Goal: Contribute content: Contribute content

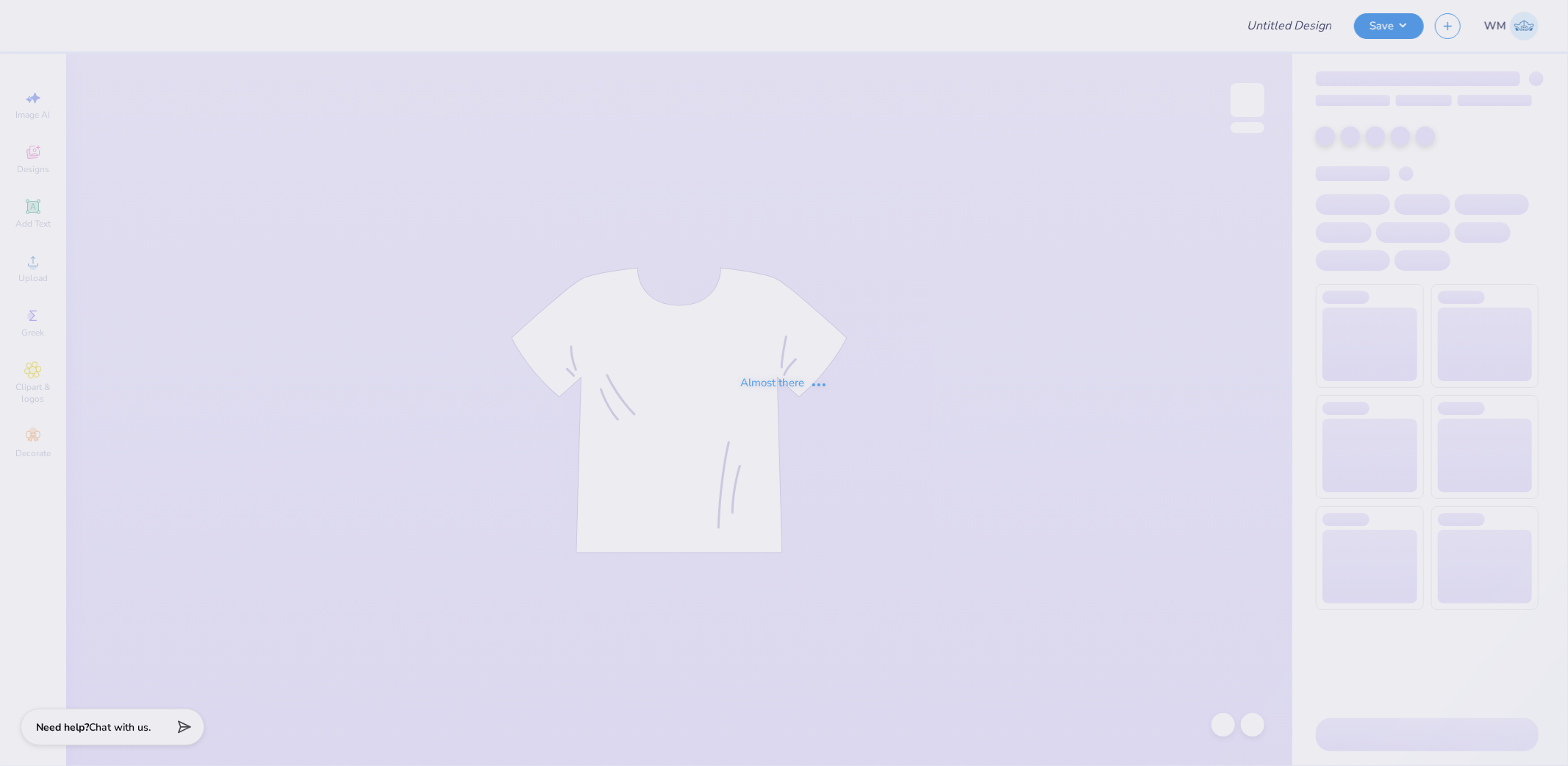
type input "Fall rush"
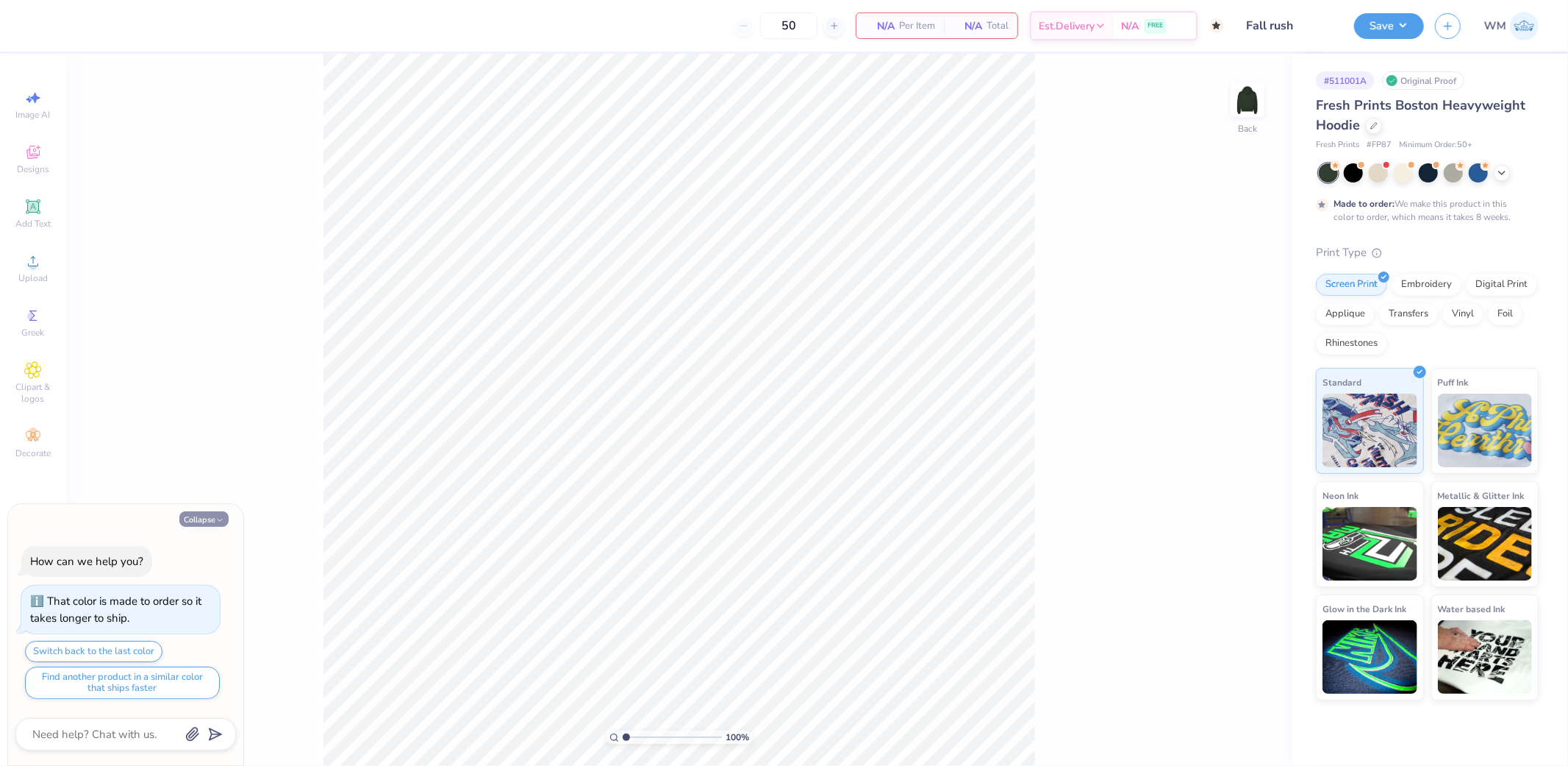
click at [201, 517] on button "Collapse" at bounding box center [203, 518] width 49 height 16
type textarea "x"
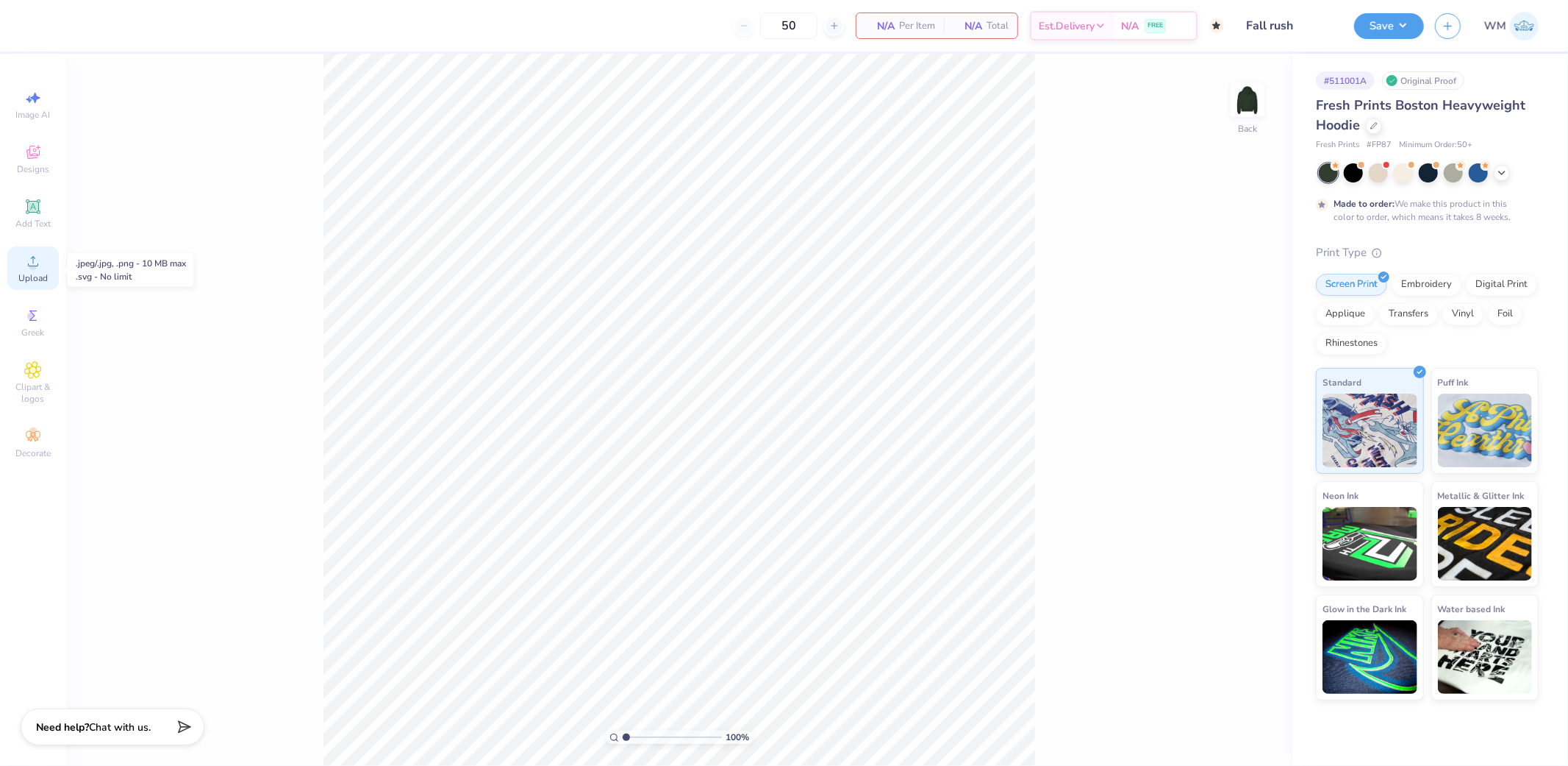
click at [30, 273] on div "Upload" at bounding box center [33, 268] width 52 height 43
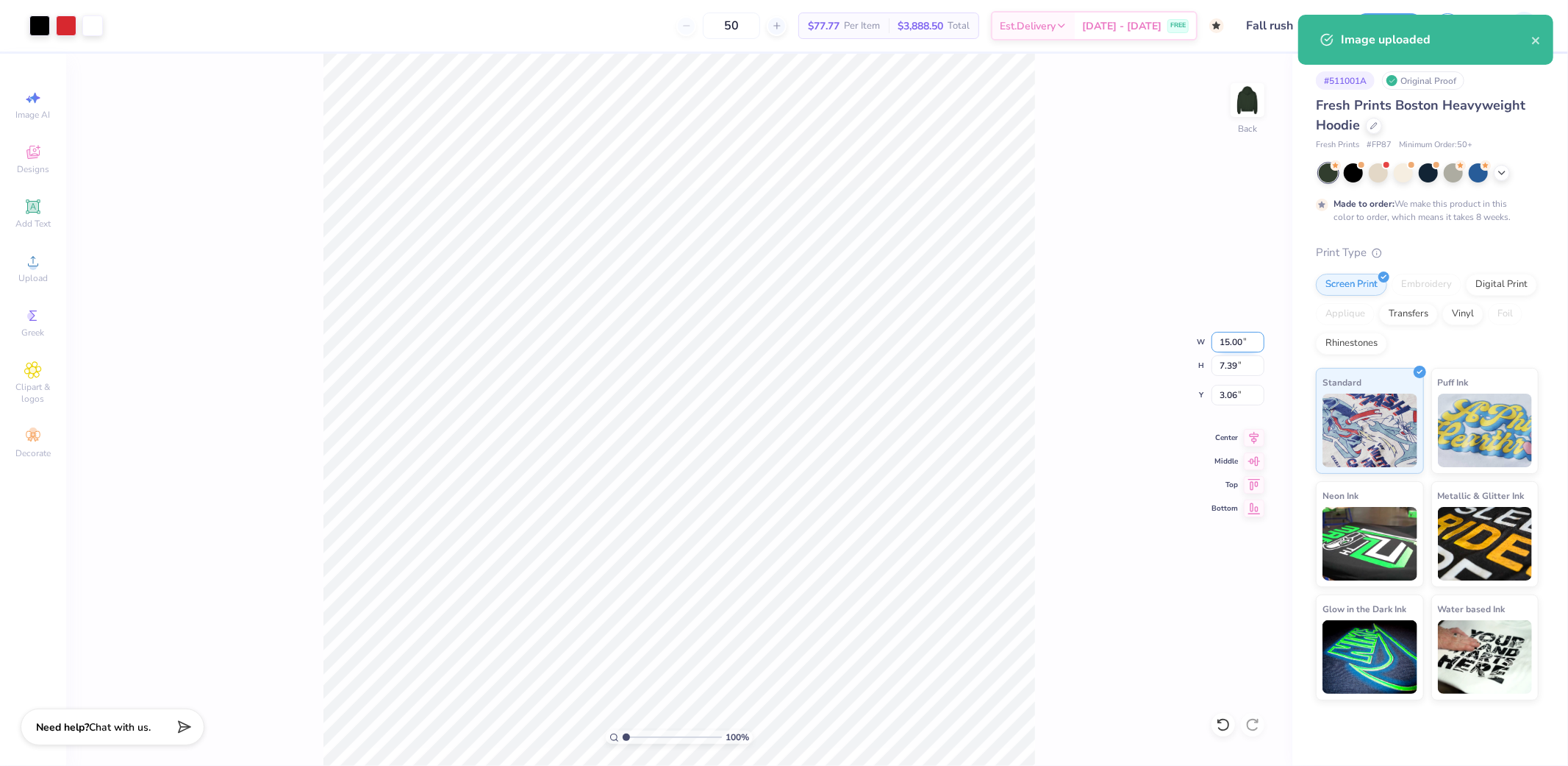
click at [1238, 341] on input "15.00" at bounding box center [1237, 342] width 53 height 20
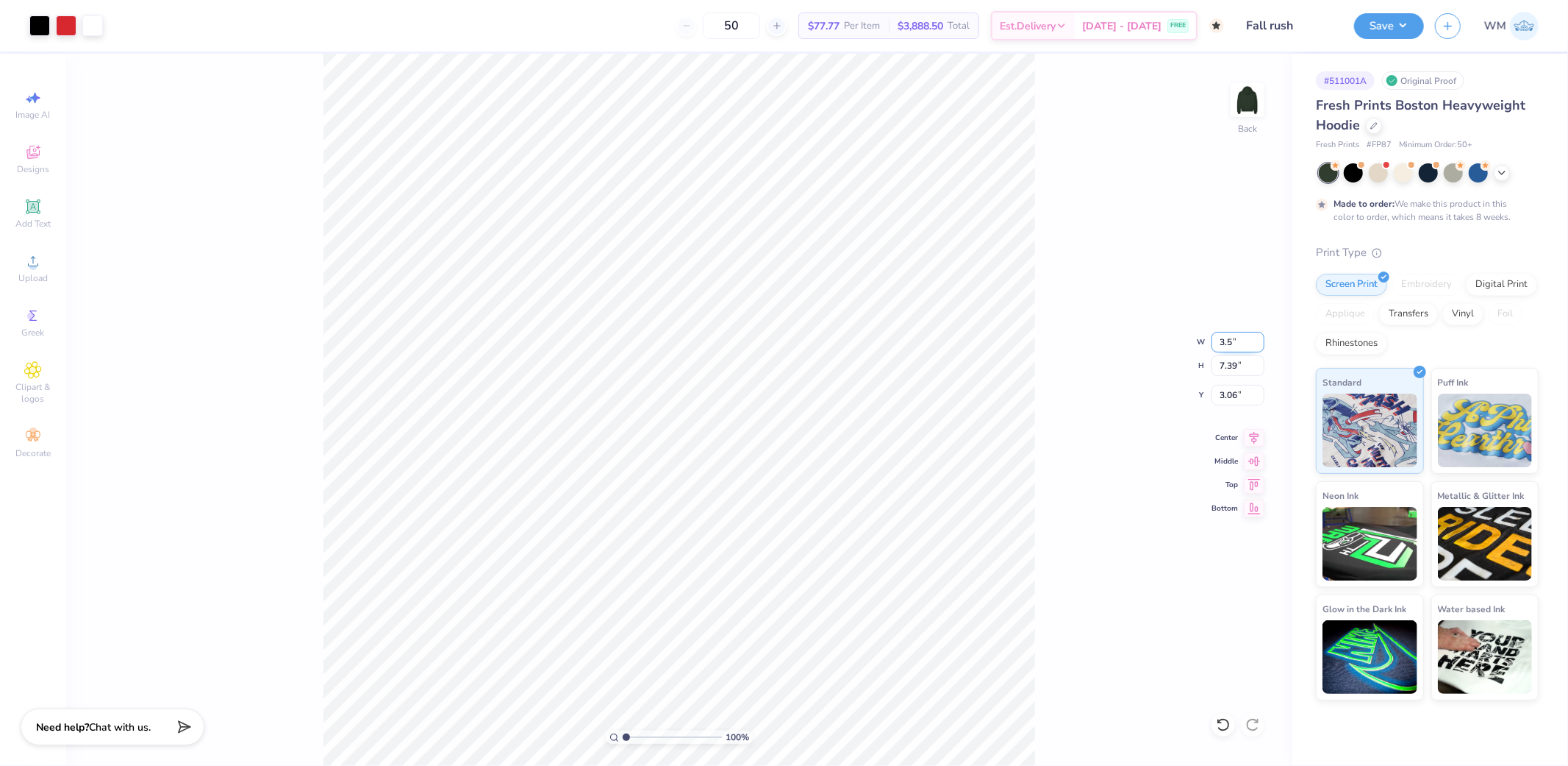
type input "3.50"
type input "1.72"
type input "3.00"
click at [1253, 105] on img at bounding box center [1248, 100] width 59 height 59
click at [26, 268] on icon at bounding box center [32, 261] width 18 height 18
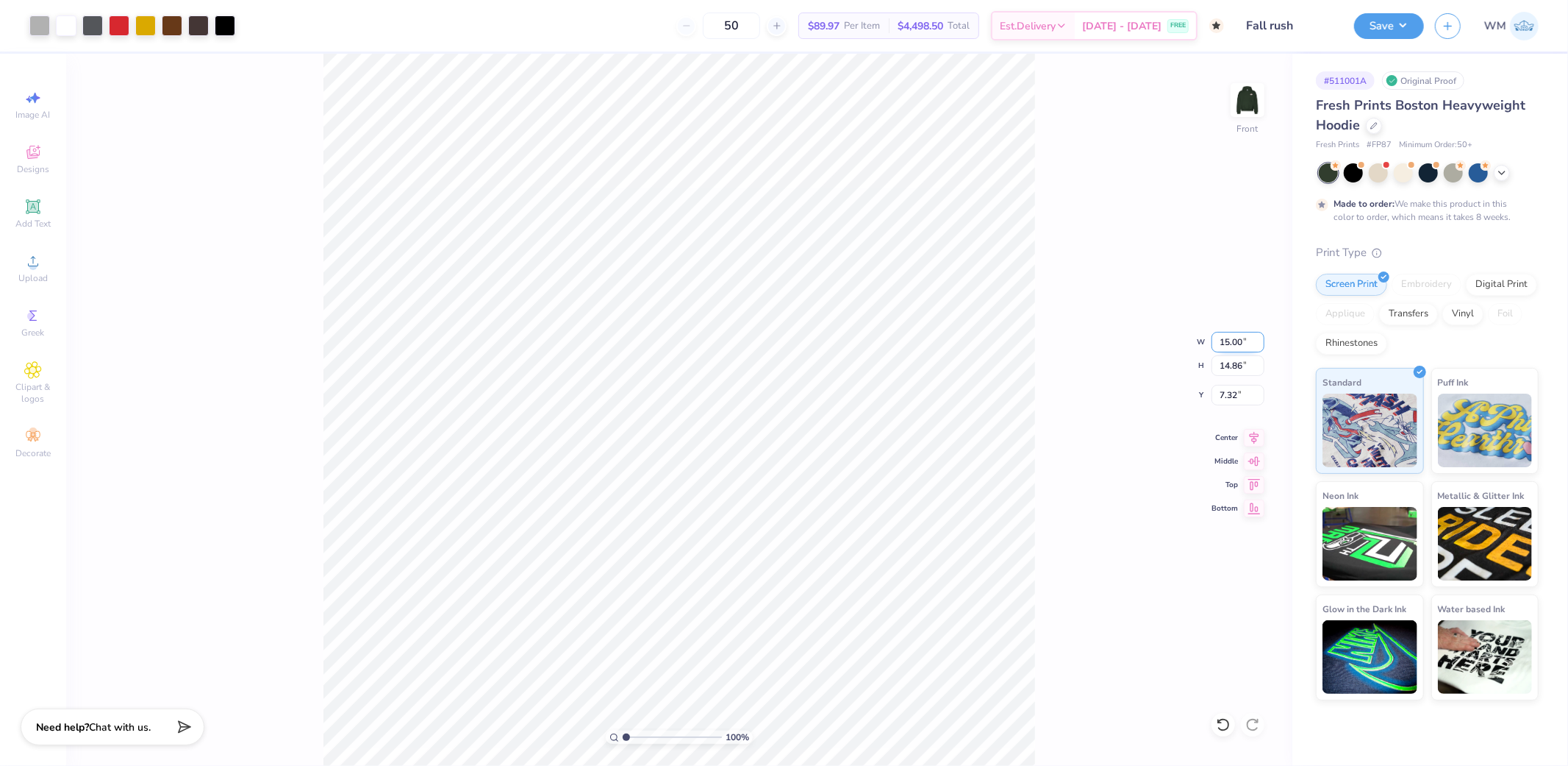
click at [1236, 341] on input "15.00" at bounding box center [1237, 342] width 53 height 20
type input "12.50"
type input "12.38"
click at [1236, 395] on input "8.56" at bounding box center [1237, 395] width 53 height 20
type input "6.00"
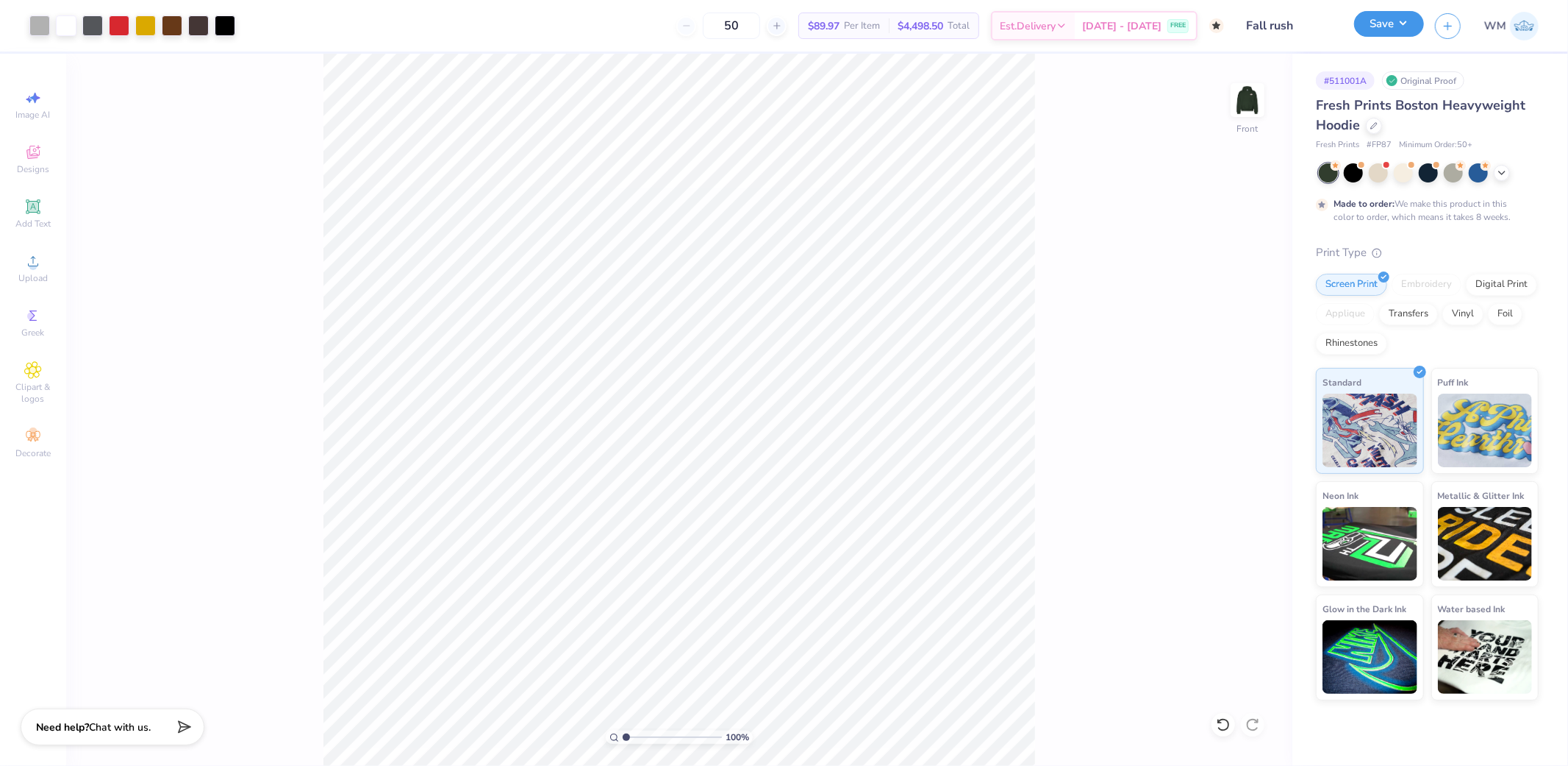
click at [1397, 27] on button "Save" at bounding box center [1389, 24] width 70 height 26
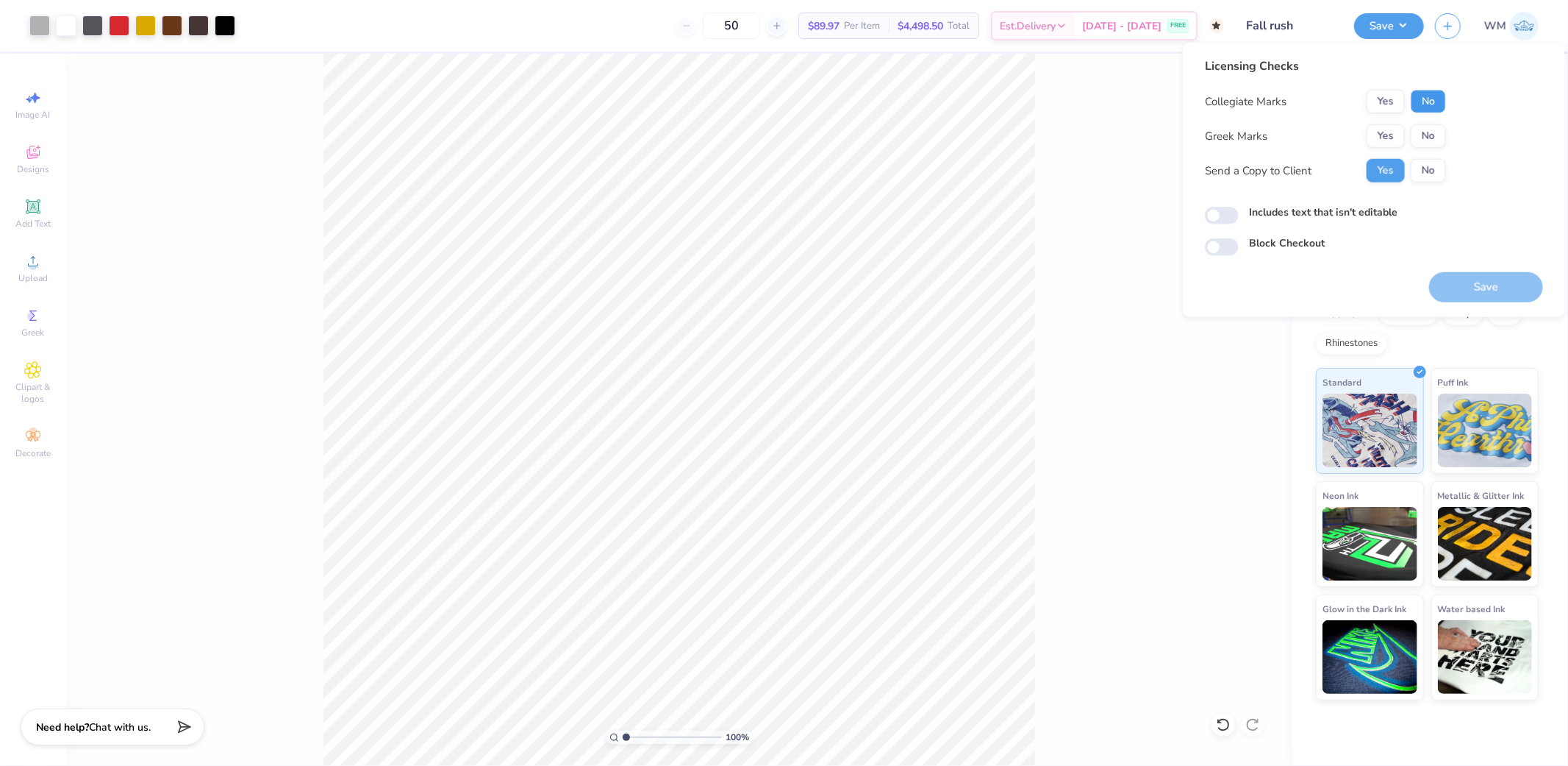
click at [1436, 105] on button "No" at bounding box center [1429, 101] width 35 height 23
click at [1390, 139] on button "Yes" at bounding box center [1385, 136] width 38 height 23
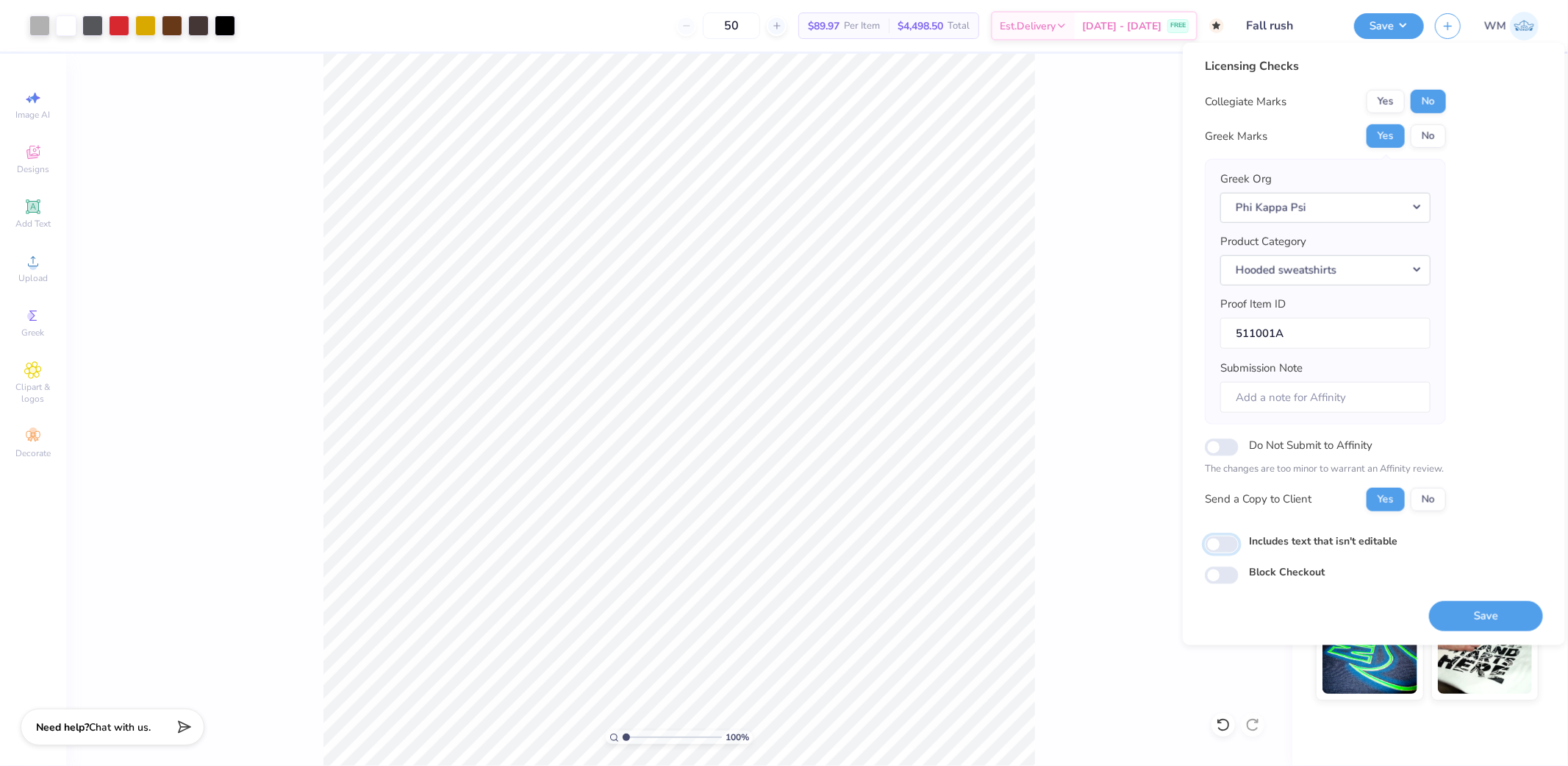
click at [1223, 541] on input "Includes text that isn't editable" at bounding box center [1222, 544] width 34 height 18
checkbox input "true"
click at [1503, 618] on button "Save" at bounding box center [1486, 615] width 114 height 30
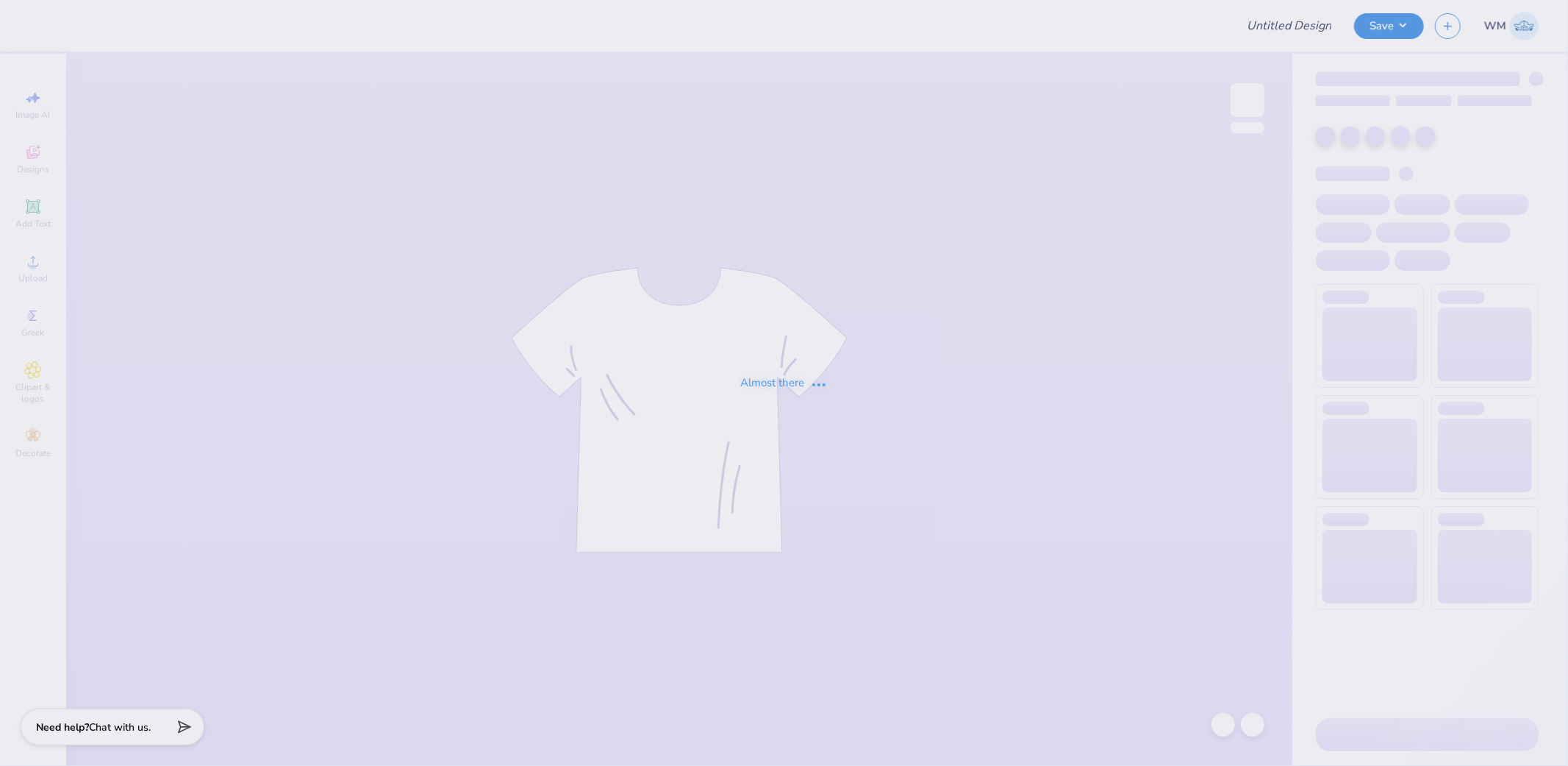
type input "ZTA Arkansas sporty set gen merch"
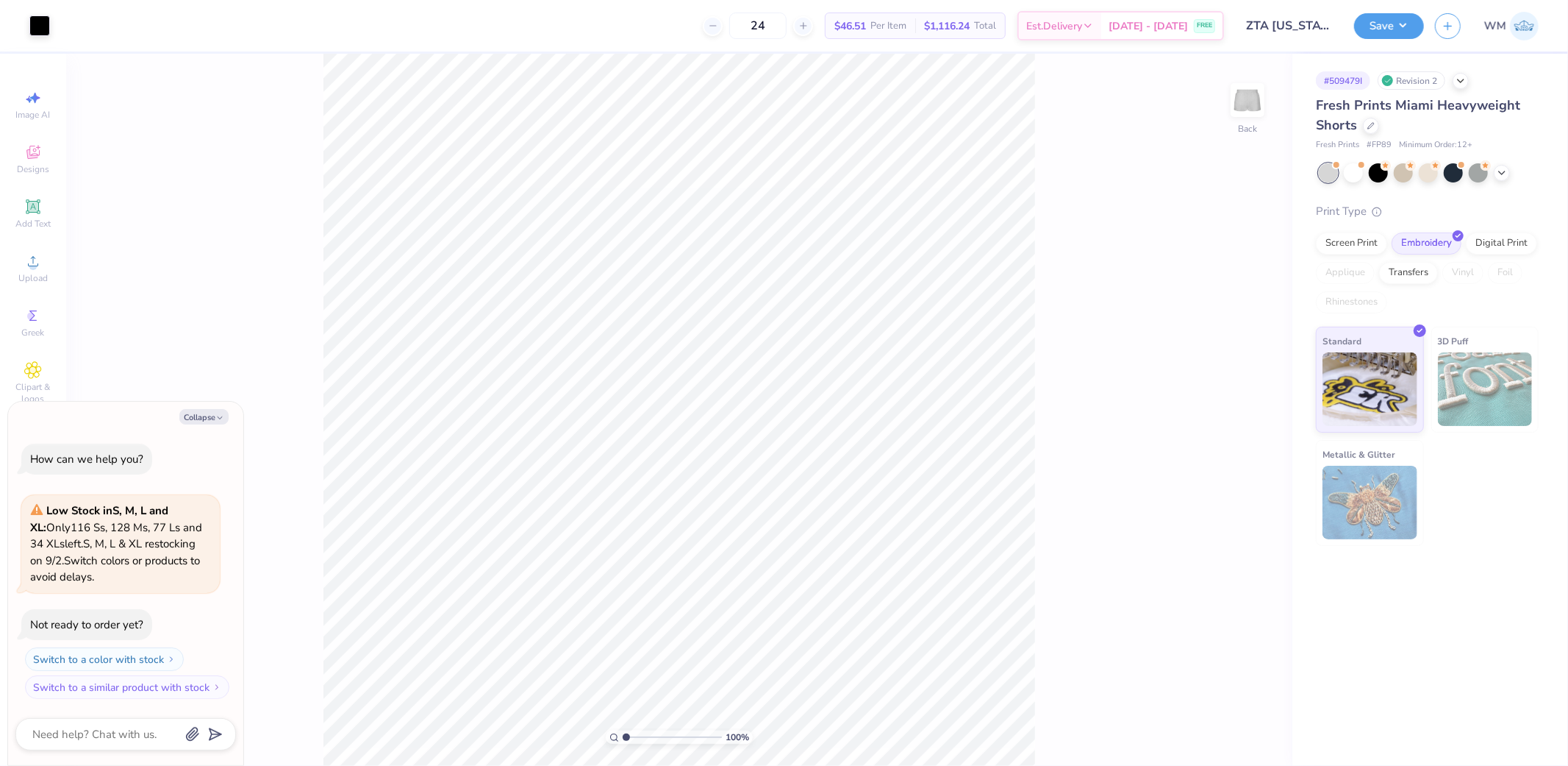
click at [1079, 718] on div "100 % Back" at bounding box center [680, 409] width 1226 height 712
click at [986, 513] on li "Download vector" at bounding box center [979, 517] width 115 height 29
click at [1167, 765] on html "Art colors 24 $46.51 Per Item $1,116.24 Total Est. Delivery Sep 7 - 10 FREE Des…" at bounding box center [784, 383] width 1568 height 766
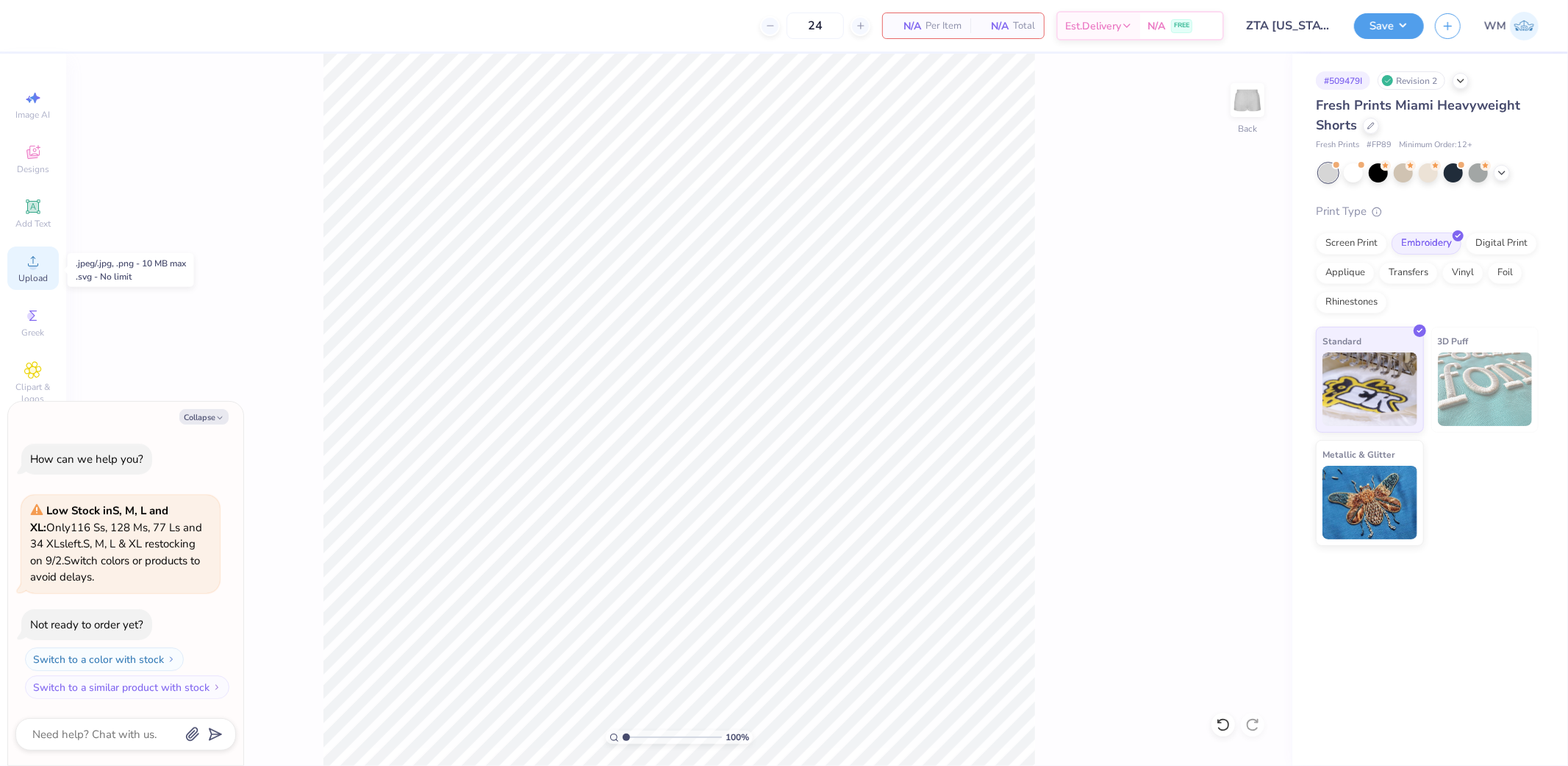
click at [33, 269] on circle at bounding box center [32, 265] width 8 height 8
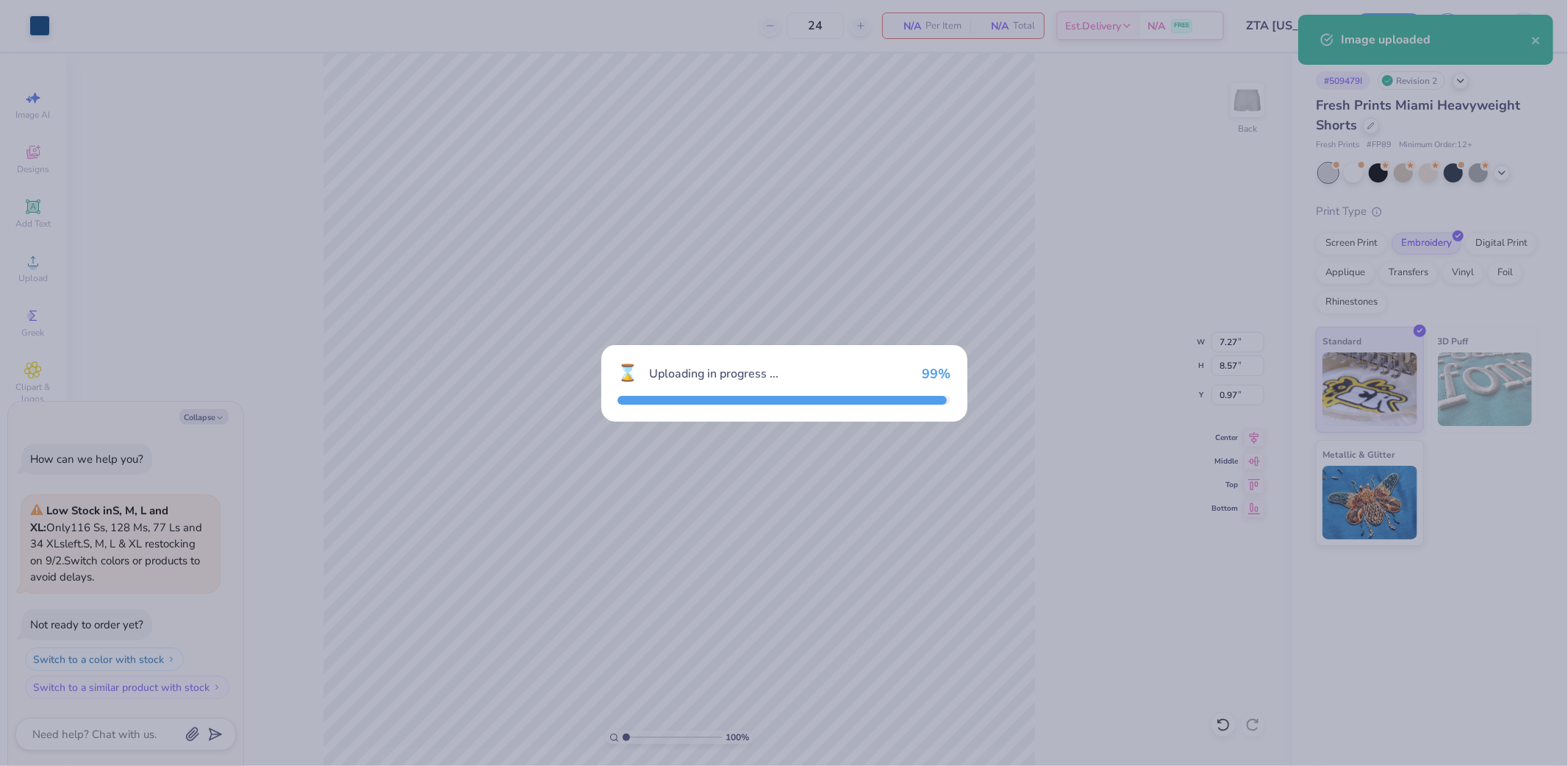
type textarea "x"
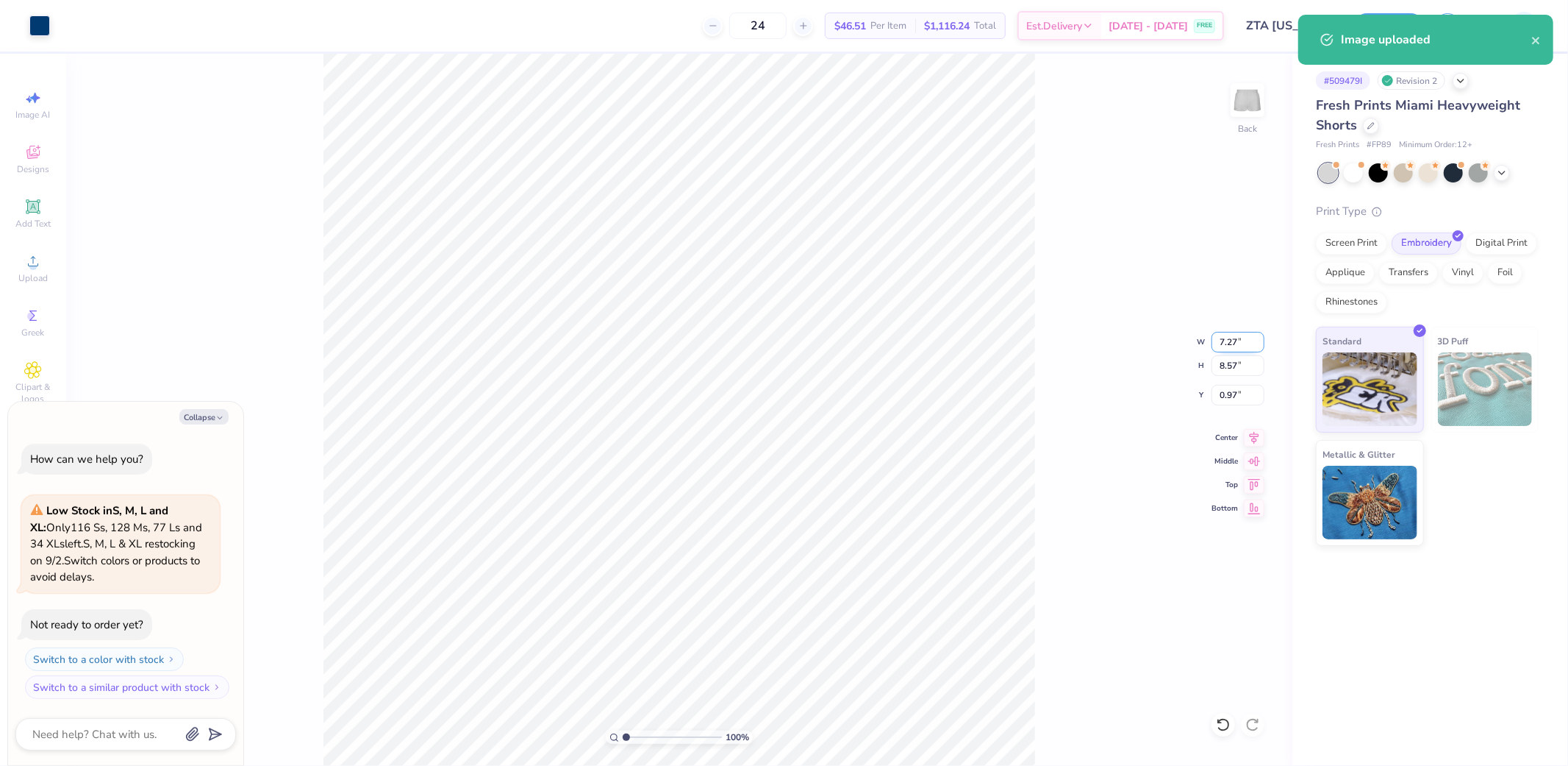
click at [1232, 343] on input "7.27" at bounding box center [1237, 342] width 53 height 20
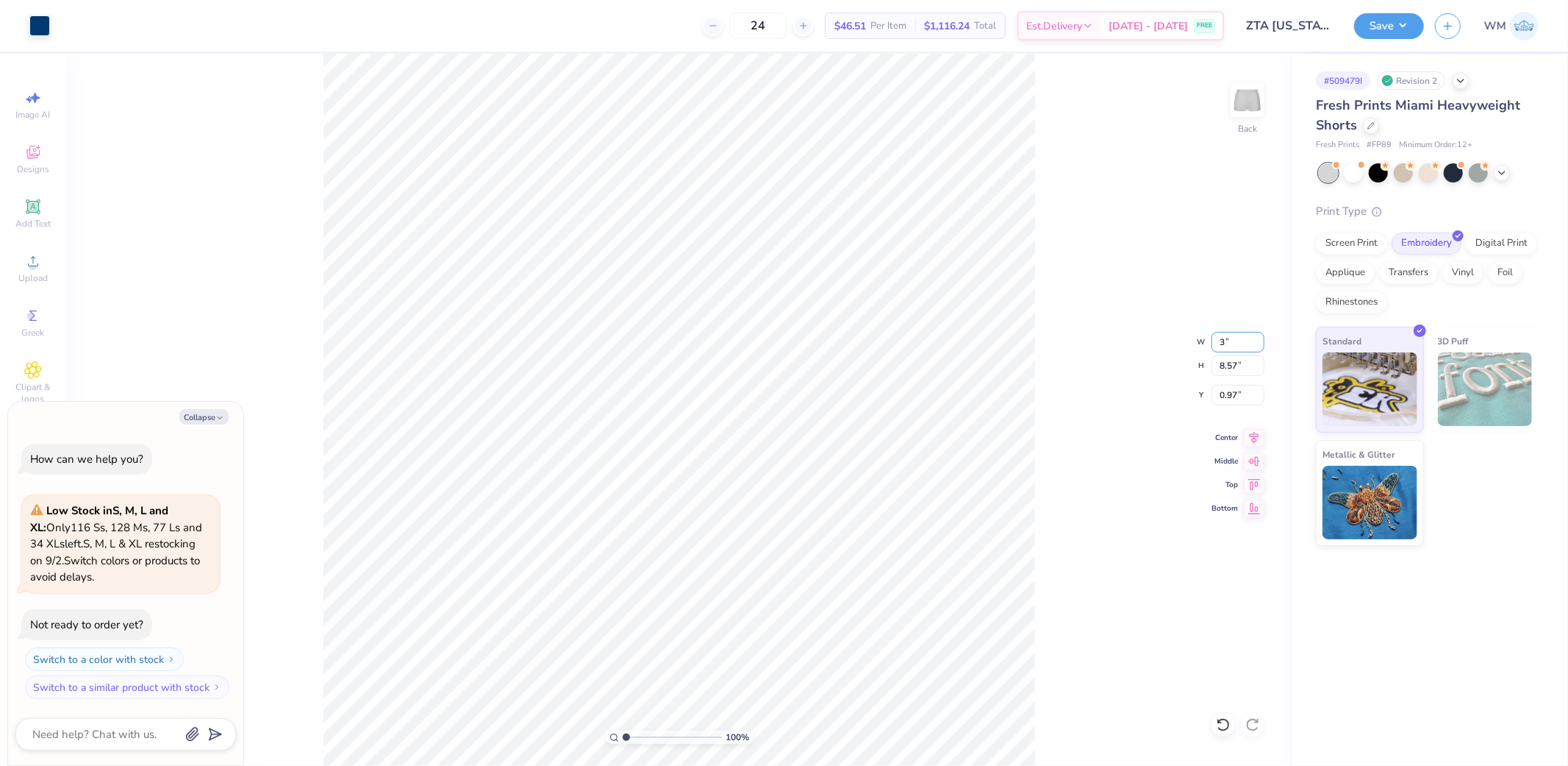
type input "3"
type textarea "x"
type input "3.00"
type input "3.54"
type input "3.48"
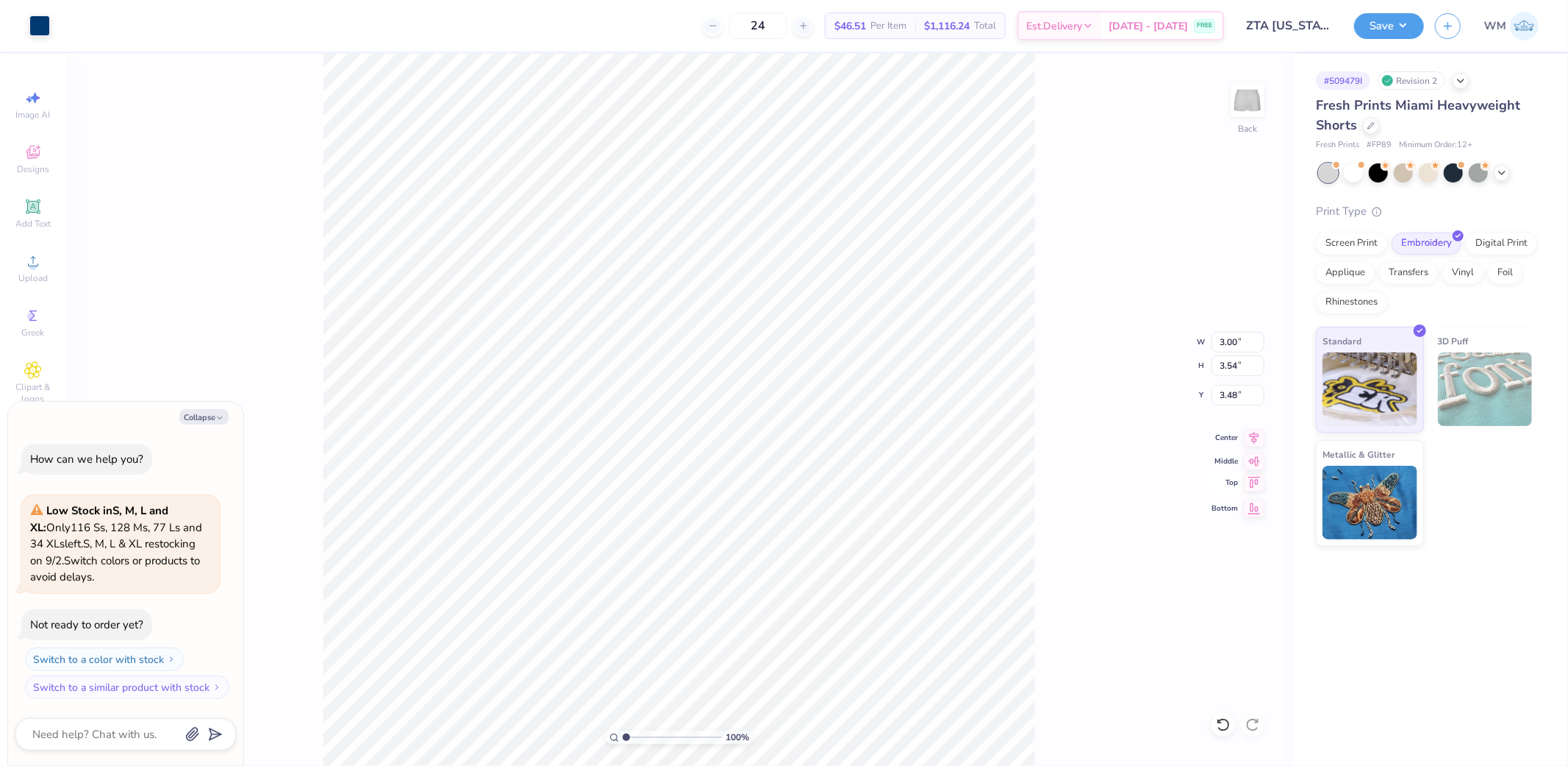
type textarea "x"
click at [1242, 395] on input "5.76" at bounding box center [1237, 395] width 53 height 20
type input "6"
type textarea "x"
type input "6.00"
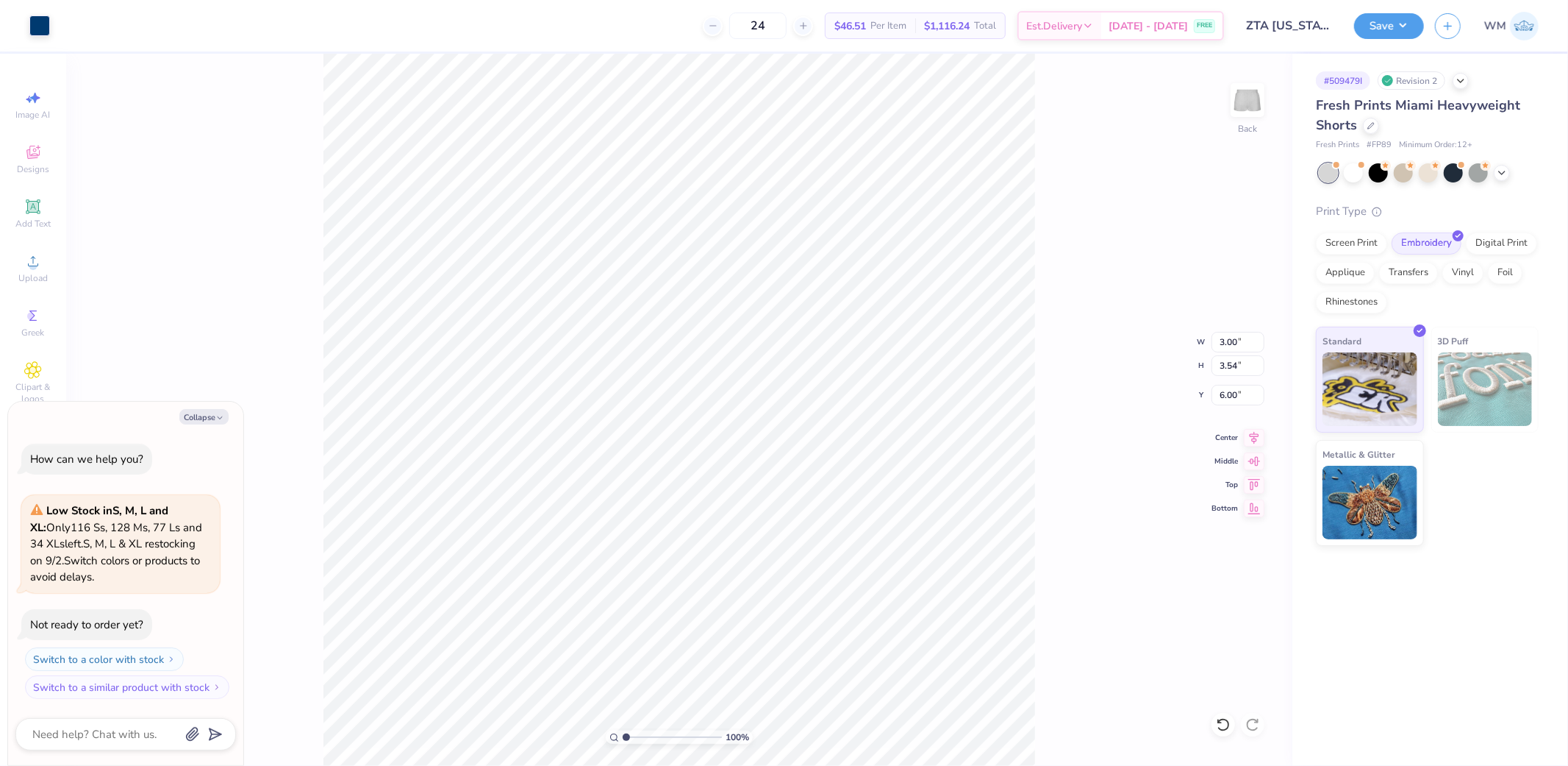
type textarea "x"
click at [1231, 392] on input "6.08" at bounding box center [1237, 395] width 53 height 20
type input "6"
type textarea "x"
type input "6.00"
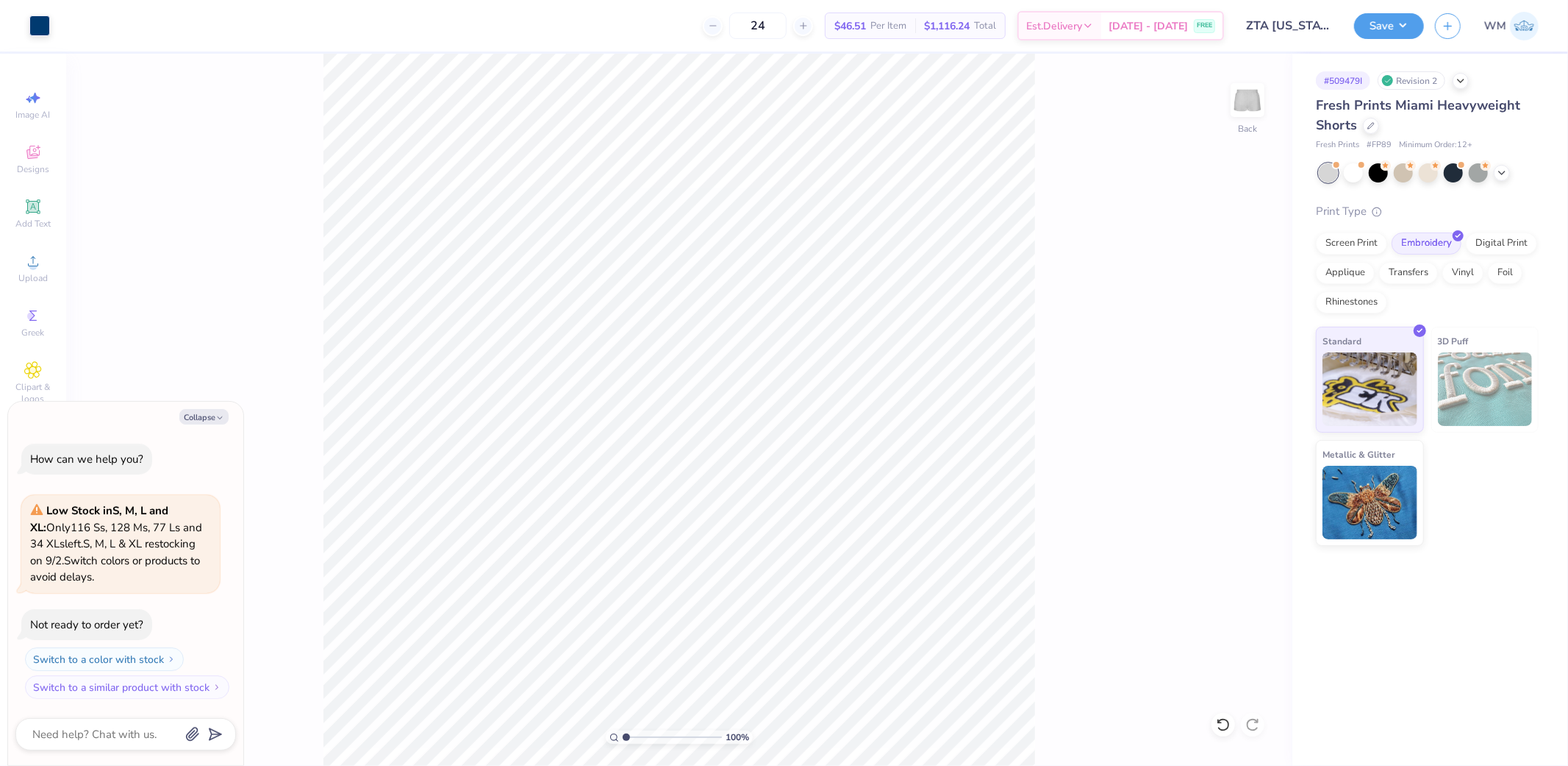
click at [1079, 705] on div "100 % Back" at bounding box center [680, 409] width 1226 height 712
click at [1416, 35] on button "Save" at bounding box center [1389, 24] width 70 height 26
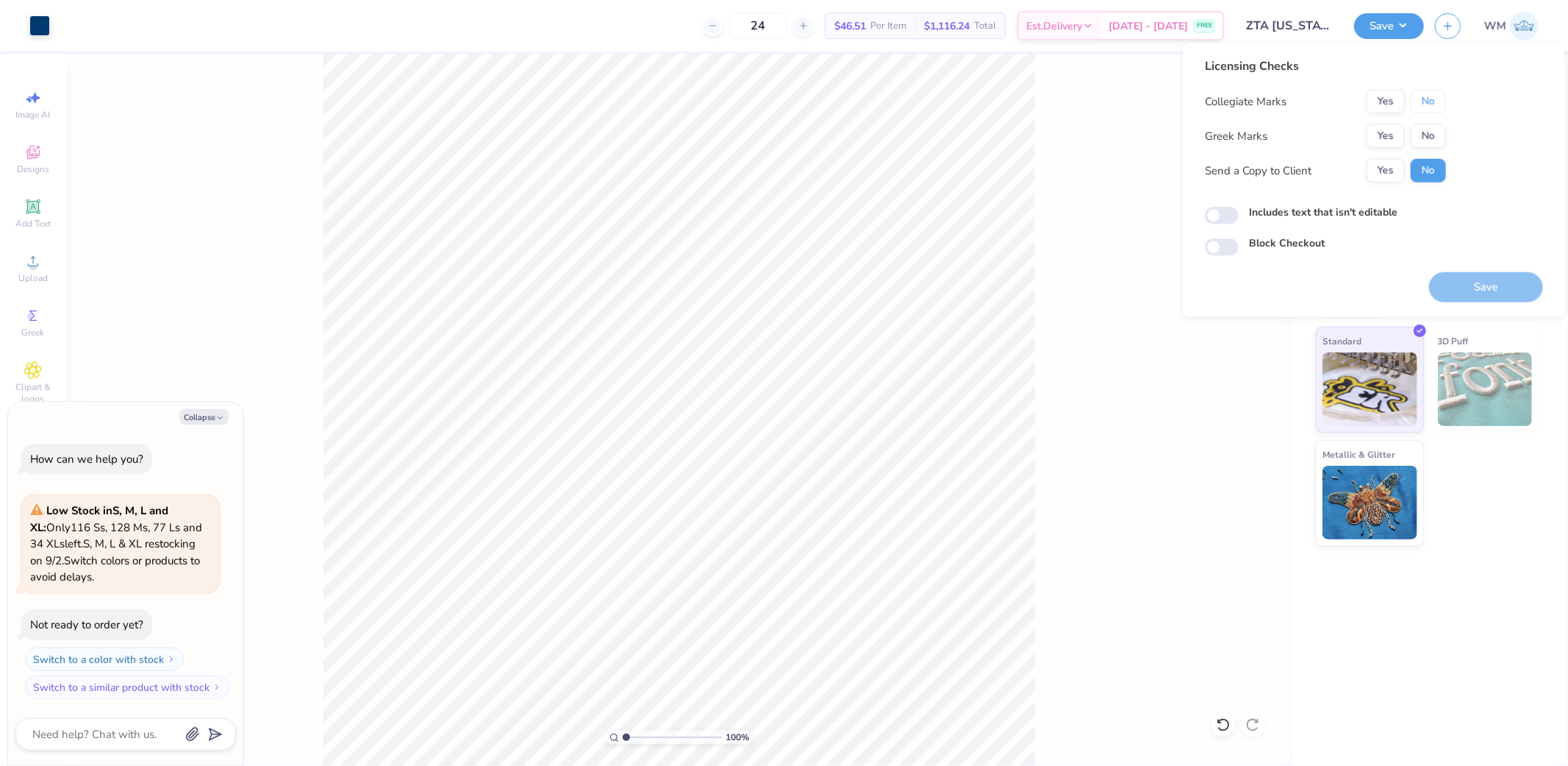
click at [1416, 103] on button "No" at bounding box center [1429, 101] width 35 height 23
click at [1381, 132] on button "Yes" at bounding box center [1385, 136] width 38 height 23
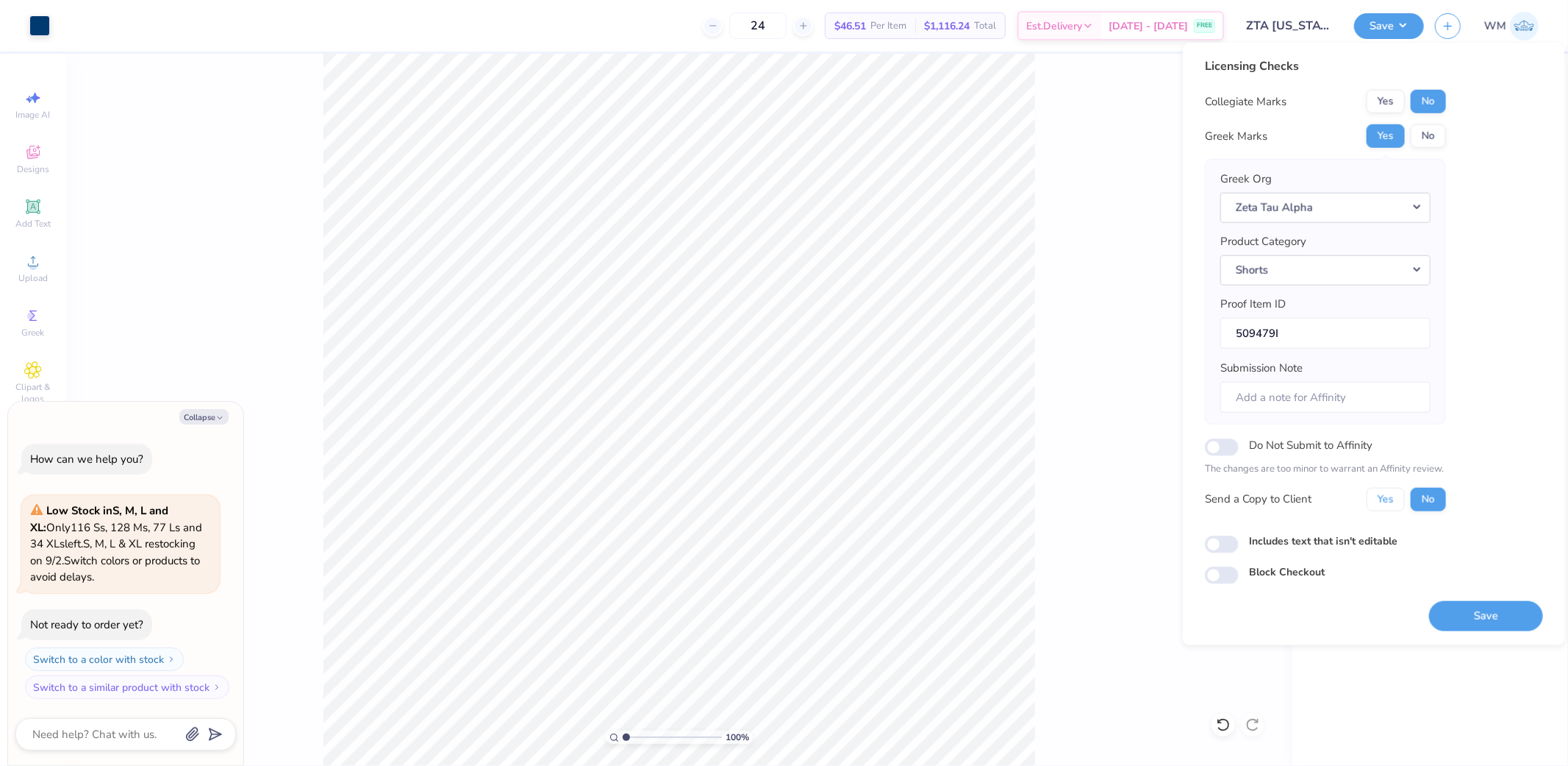
drag, startPoint x: 1386, startPoint y: 504, endPoint x: 1377, endPoint y: 513, distance: 12.7
click at [1386, 504] on button "Yes" at bounding box center [1385, 498] width 38 height 23
type textarea "x"
click at [1207, 540] on input "Includes text that isn't editable" at bounding box center [1222, 544] width 34 height 18
checkbox input "true"
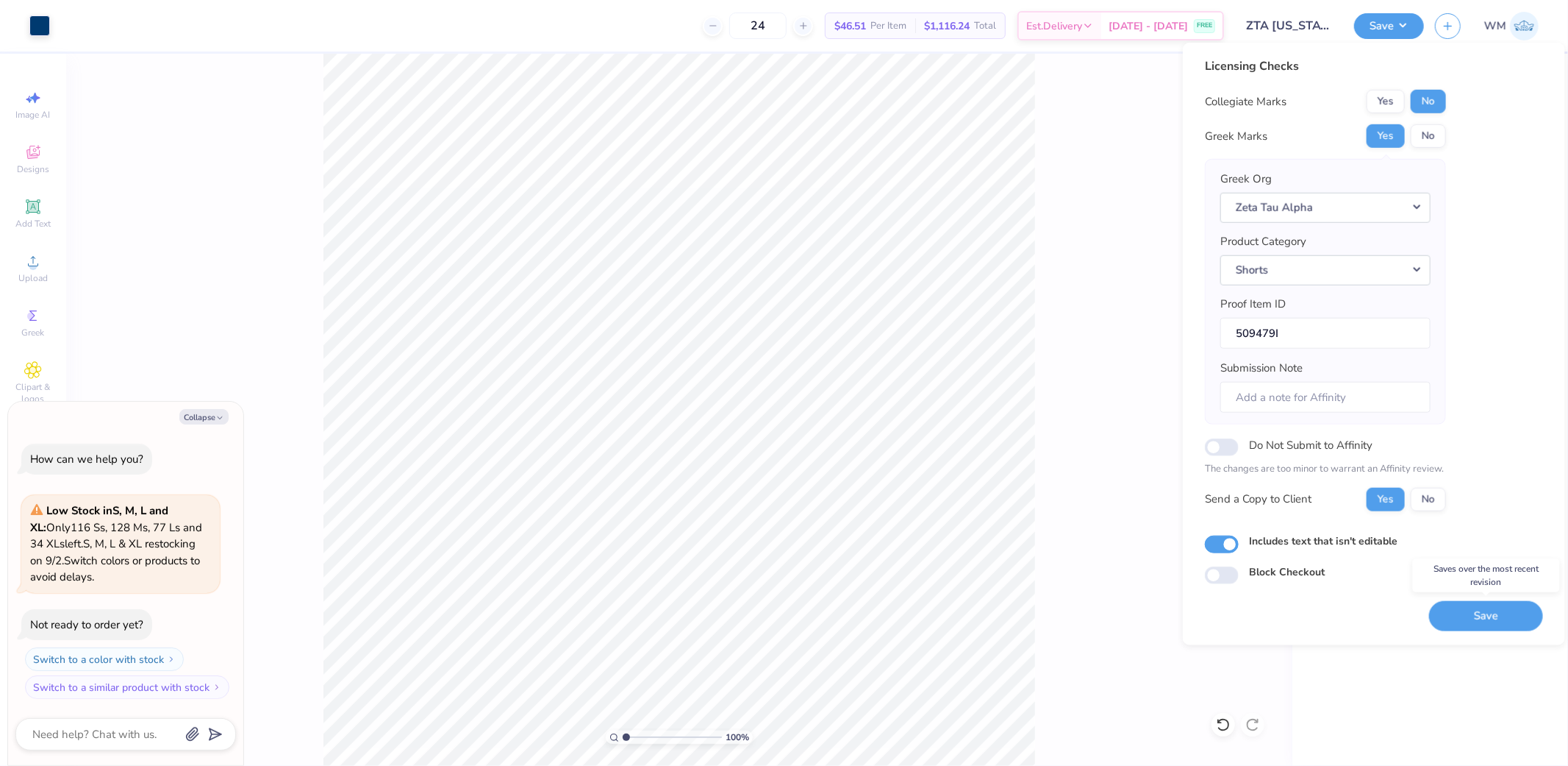
click at [1498, 619] on button "Save" at bounding box center [1486, 615] width 114 height 30
type textarea "x"
